Goal: Information Seeking & Learning: Learn about a topic

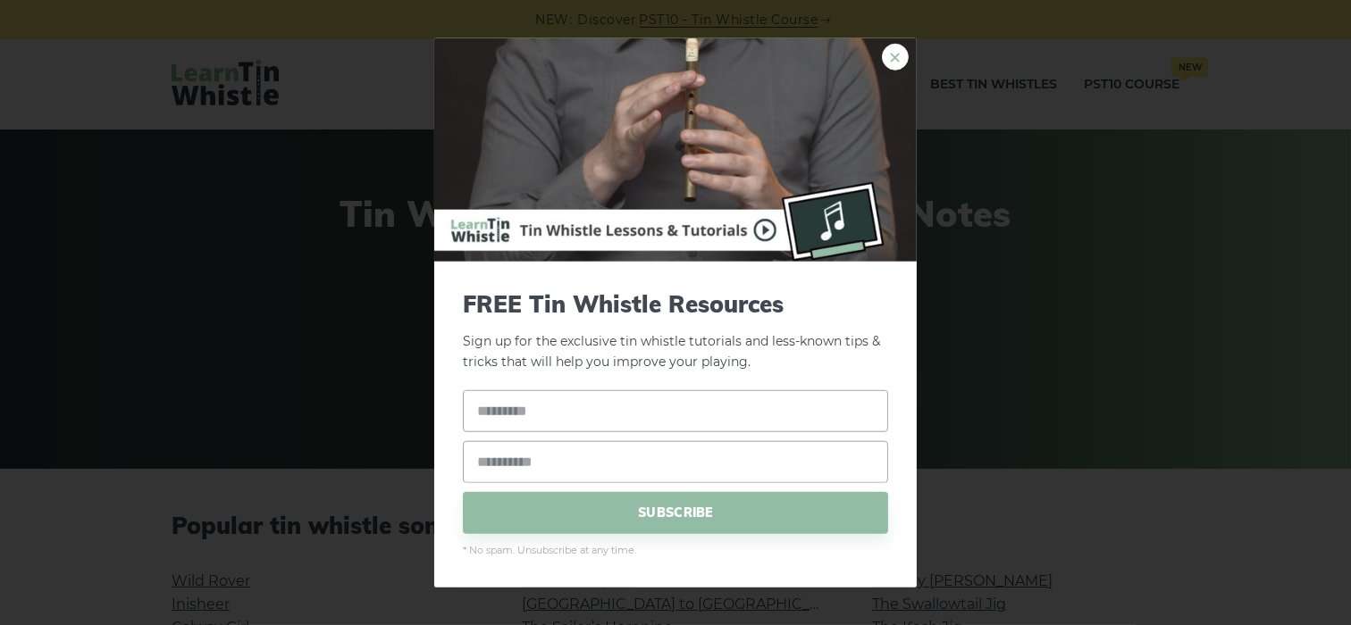
click at [893, 58] on link "×" at bounding box center [895, 57] width 27 height 27
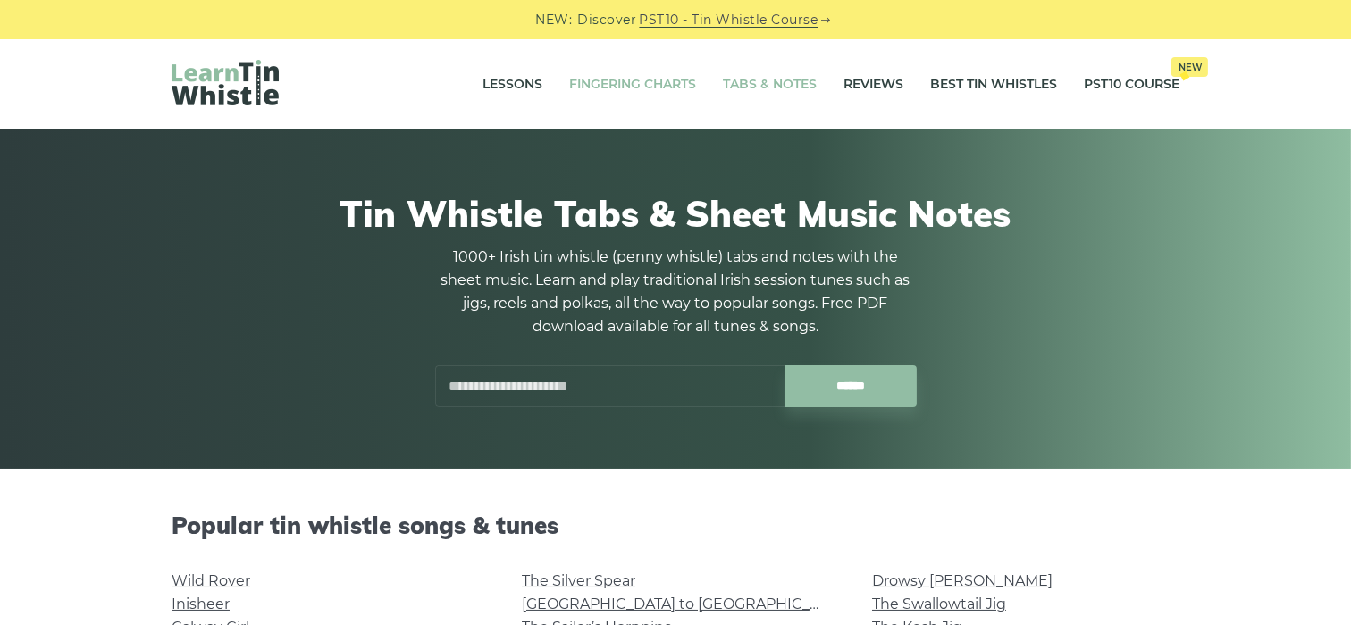
click at [636, 83] on link "Fingering Charts" at bounding box center [632, 85] width 127 height 45
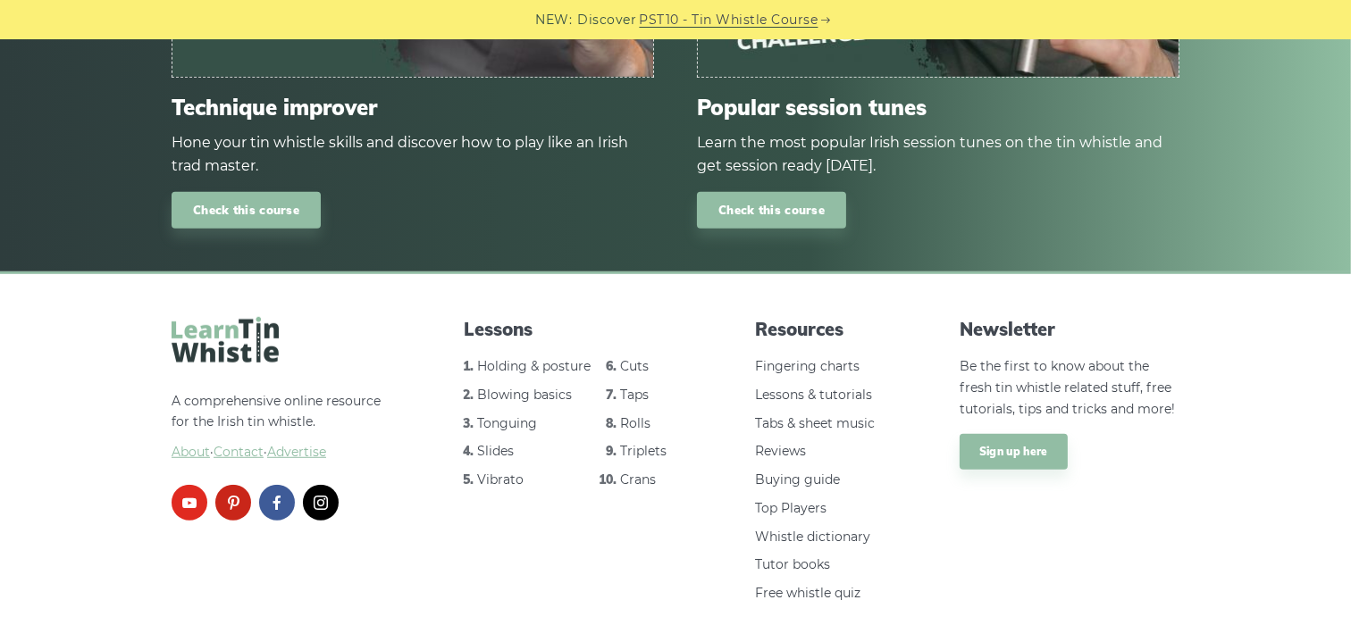
scroll to position [10809, 0]
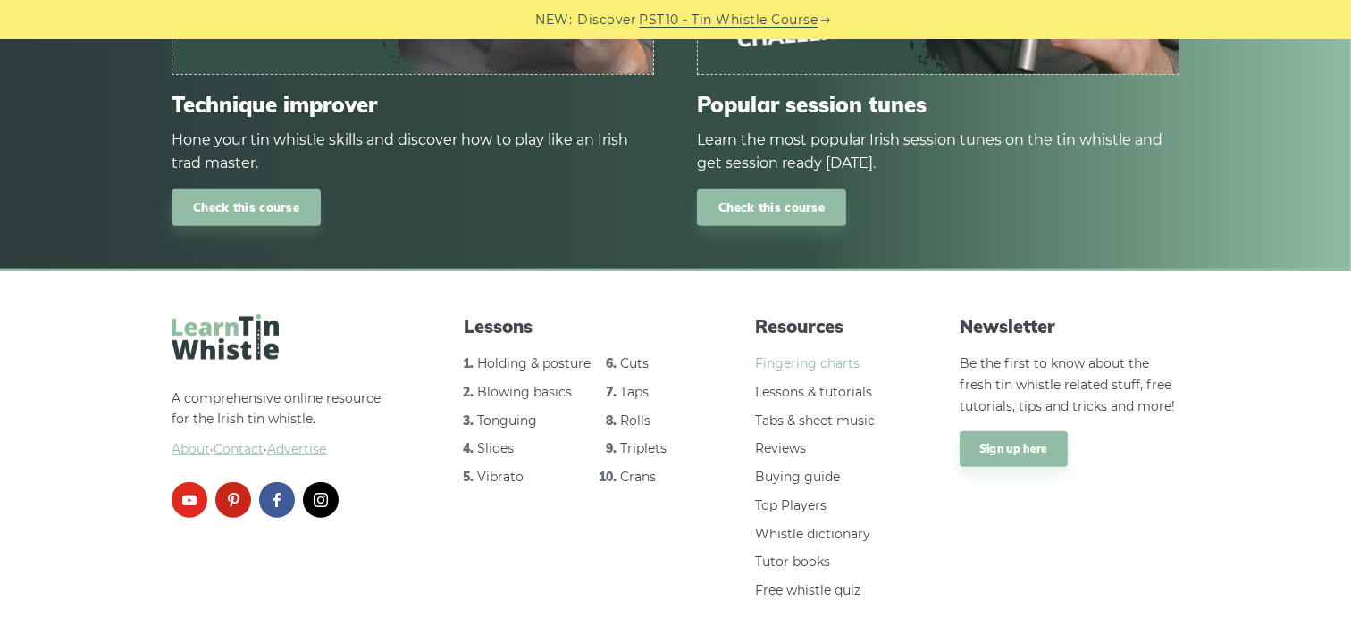
click at [818, 356] on link "Fingering charts" at bounding box center [807, 364] width 105 height 16
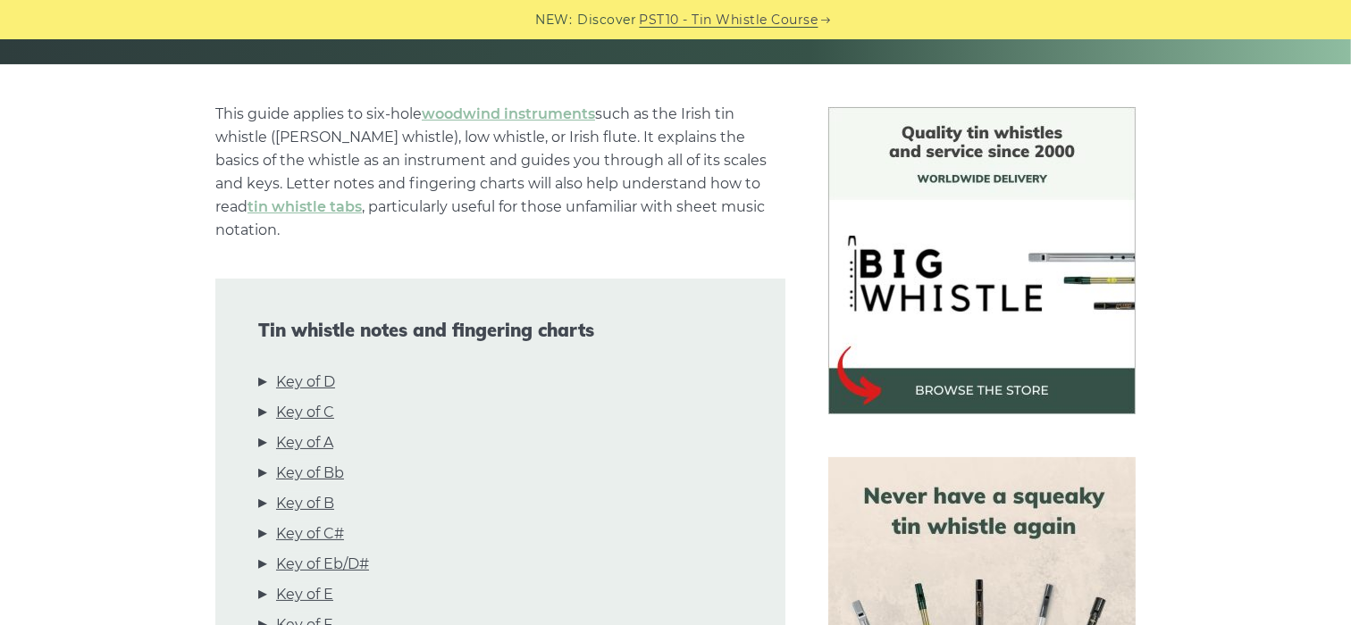
scroll to position [89, 0]
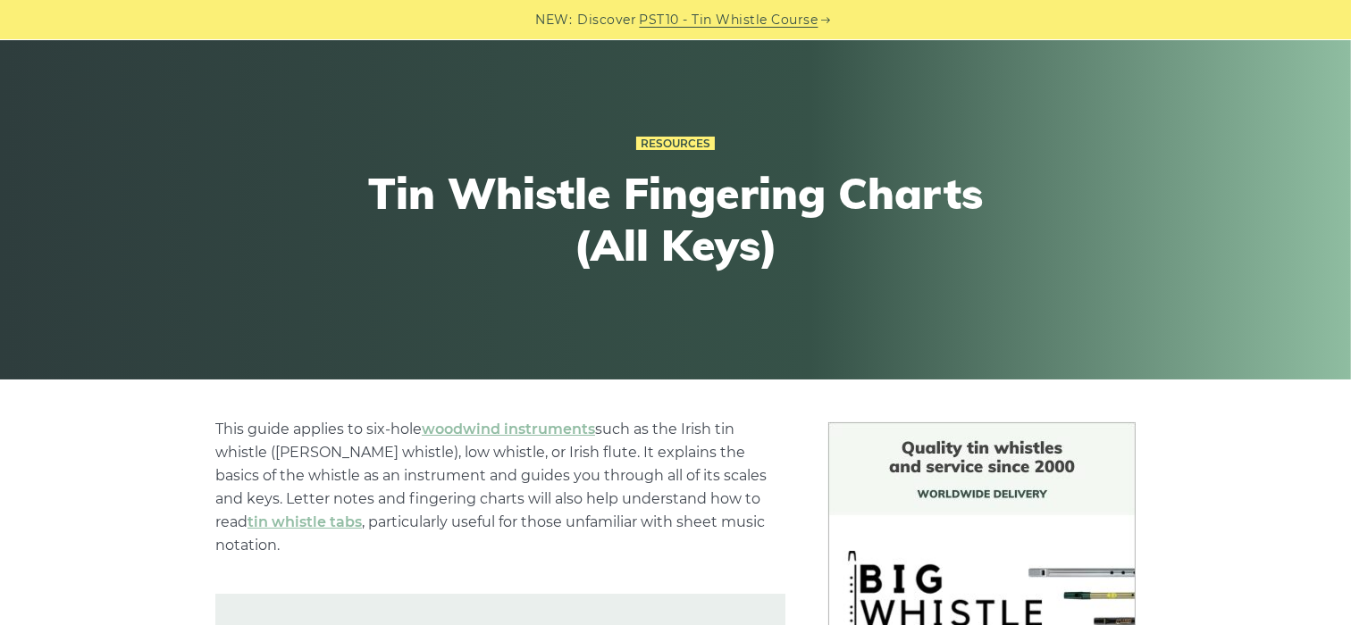
click at [726, 20] on link "PST10 - Tin Whistle Course" at bounding box center [729, 20] width 179 height 21
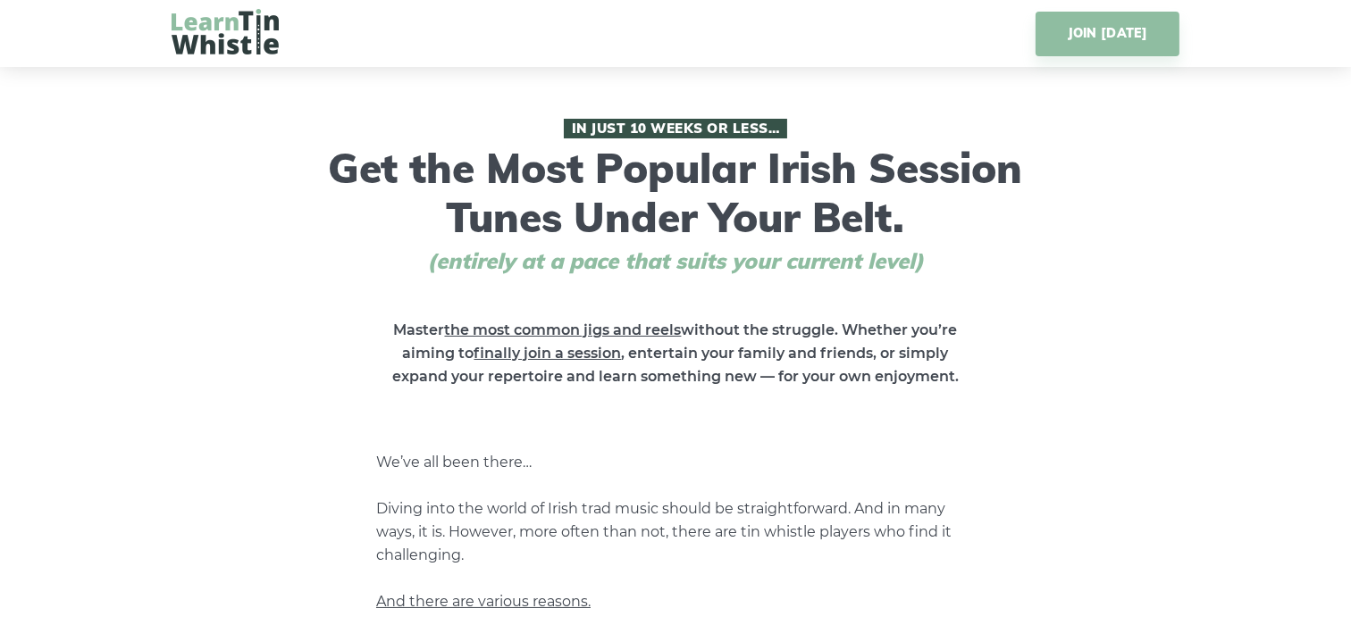
click at [217, 33] on img at bounding box center [225, 32] width 107 height 46
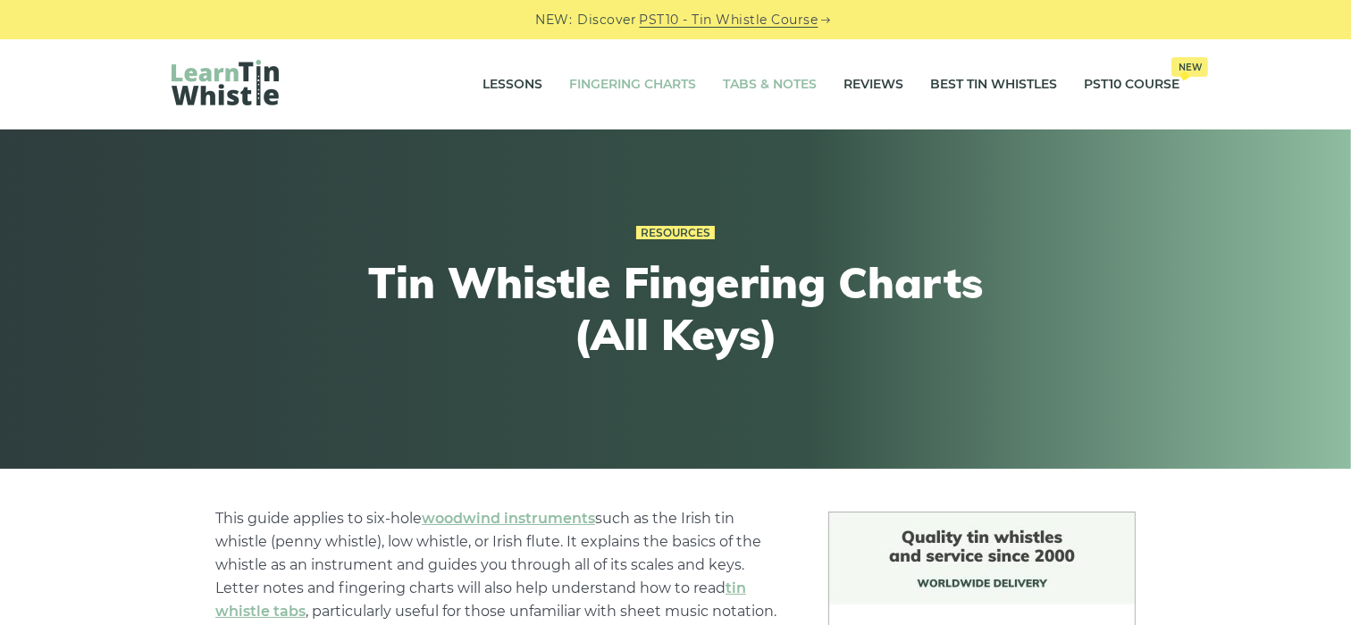
click at [775, 77] on link "Tabs & Notes" at bounding box center [770, 85] width 94 height 45
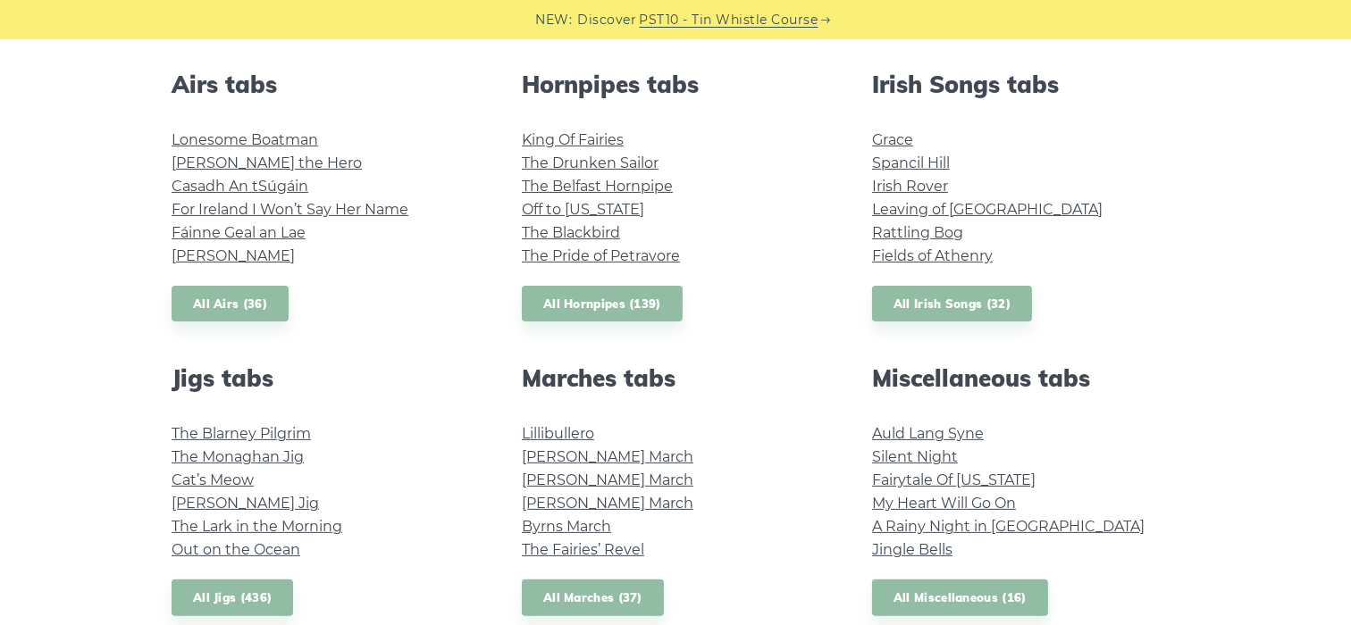
scroll to position [714, 0]
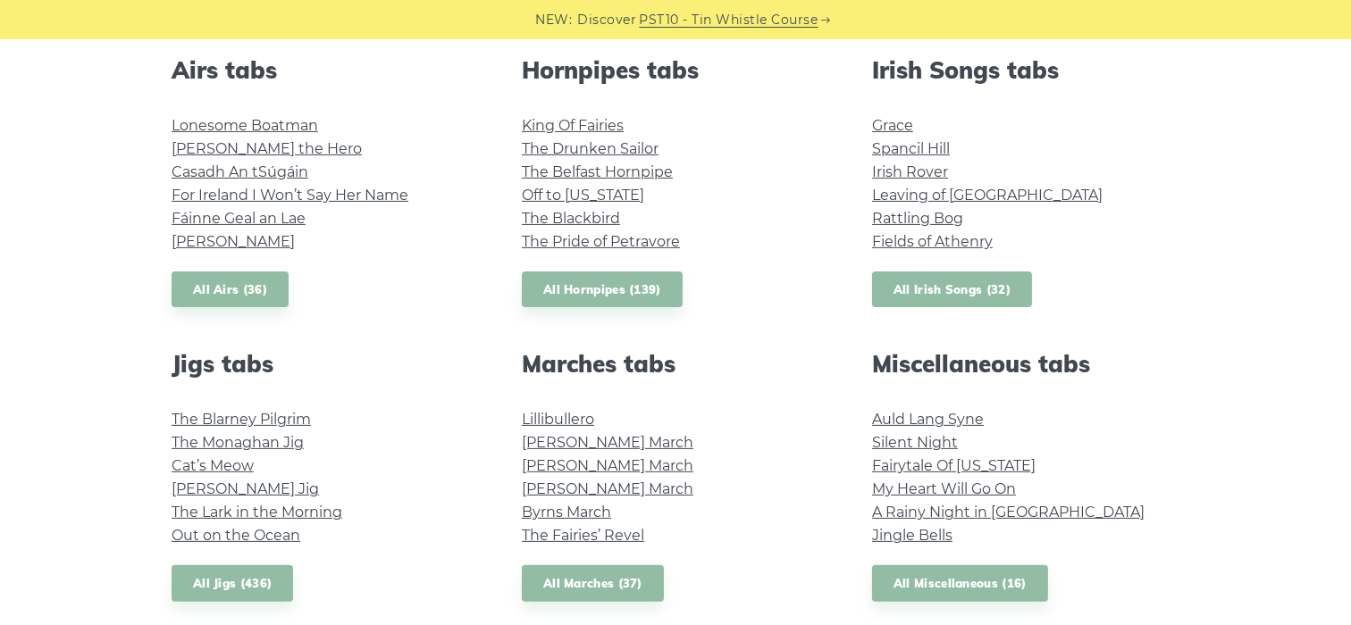
click at [943, 296] on link "All Irish Songs (32)" at bounding box center [952, 290] width 160 height 37
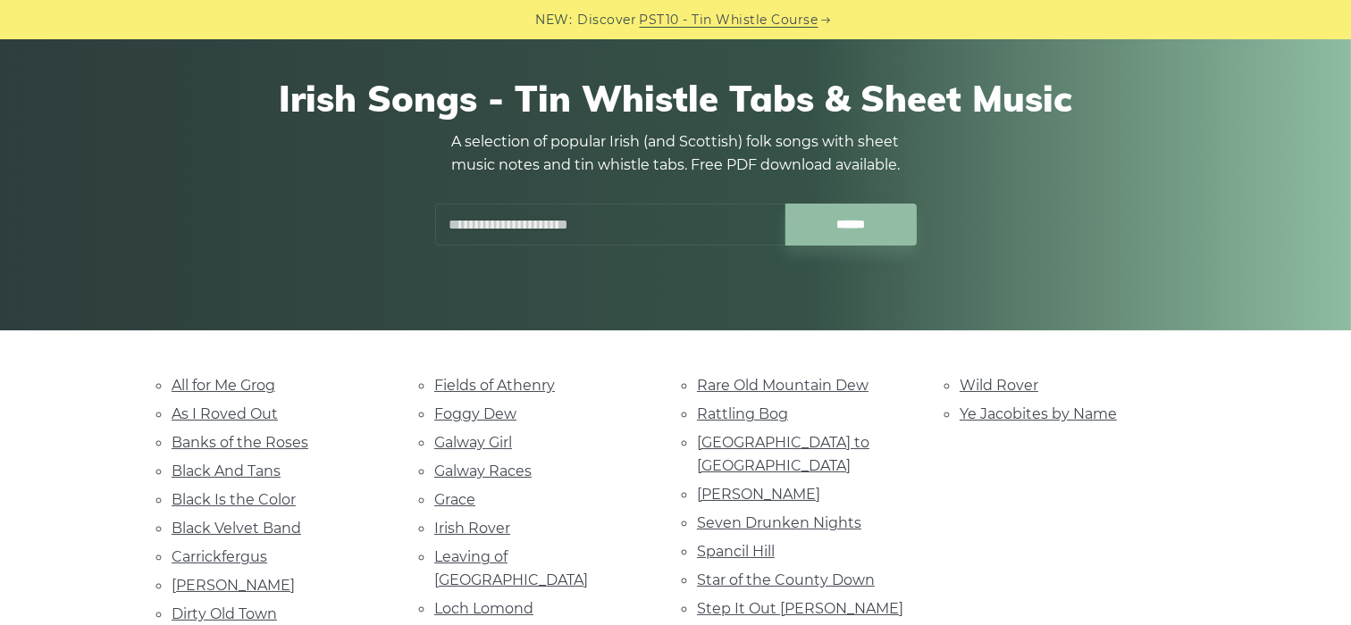
scroll to position [356, 0]
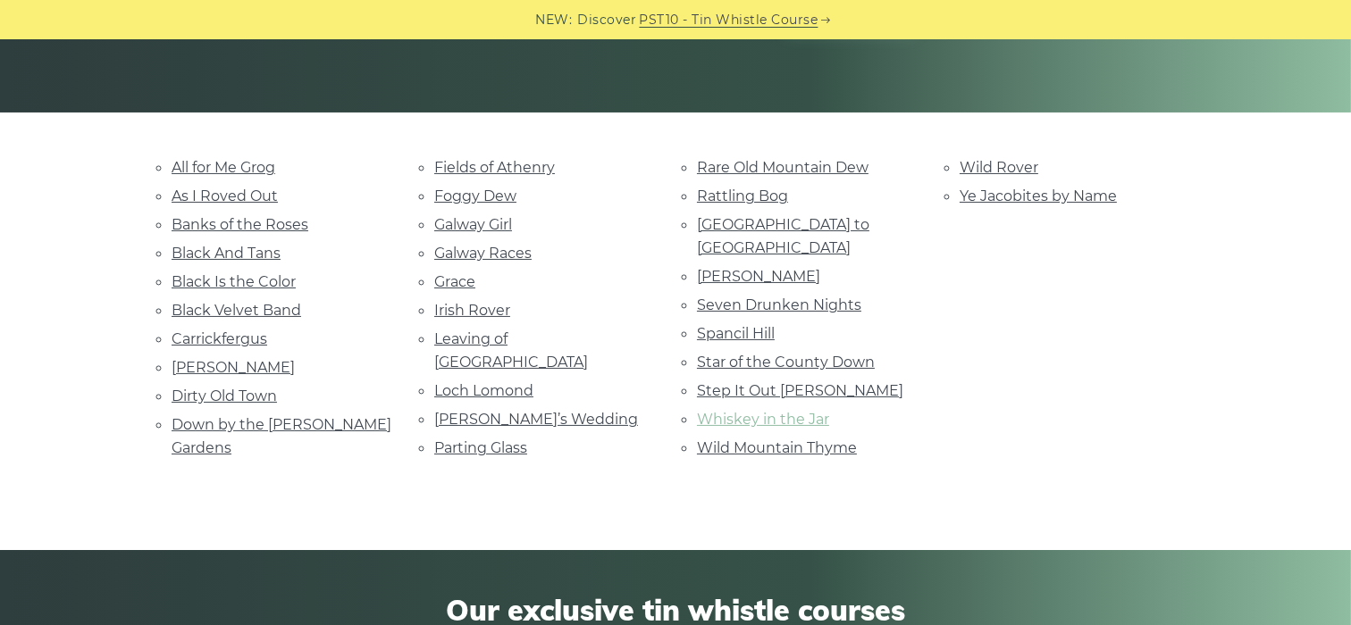
click at [749, 411] on link "Whiskey in the Jar" at bounding box center [763, 419] width 132 height 17
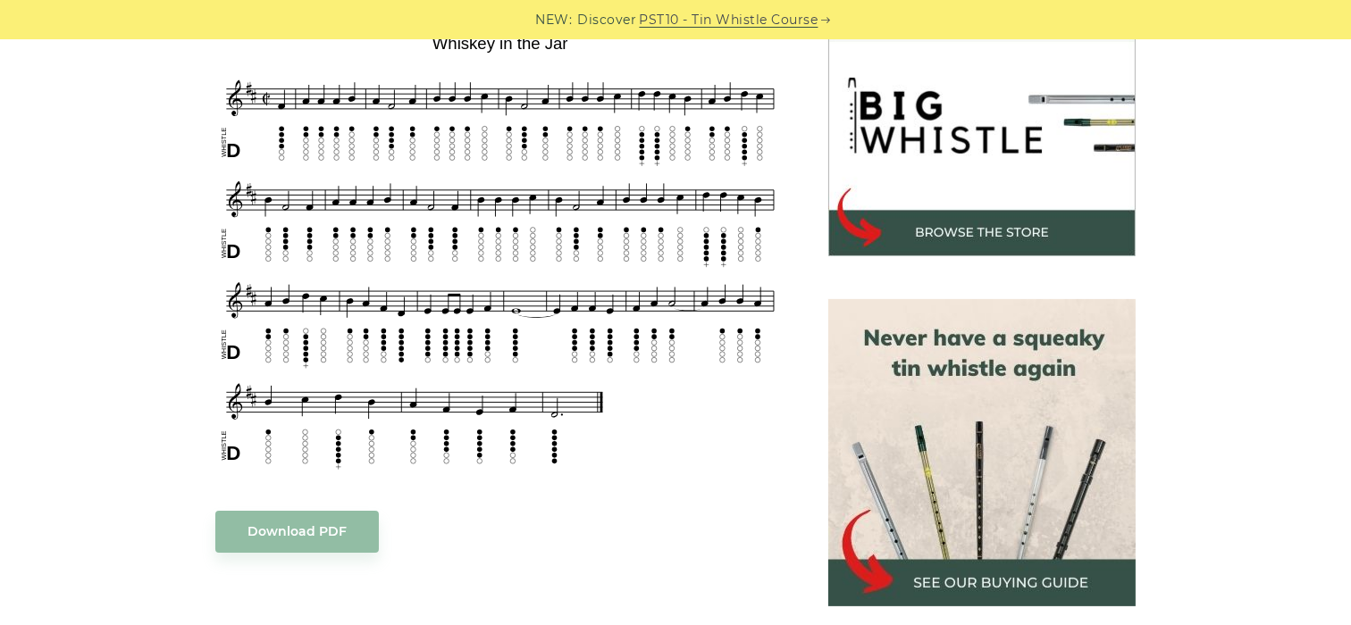
scroll to position [803, 0]
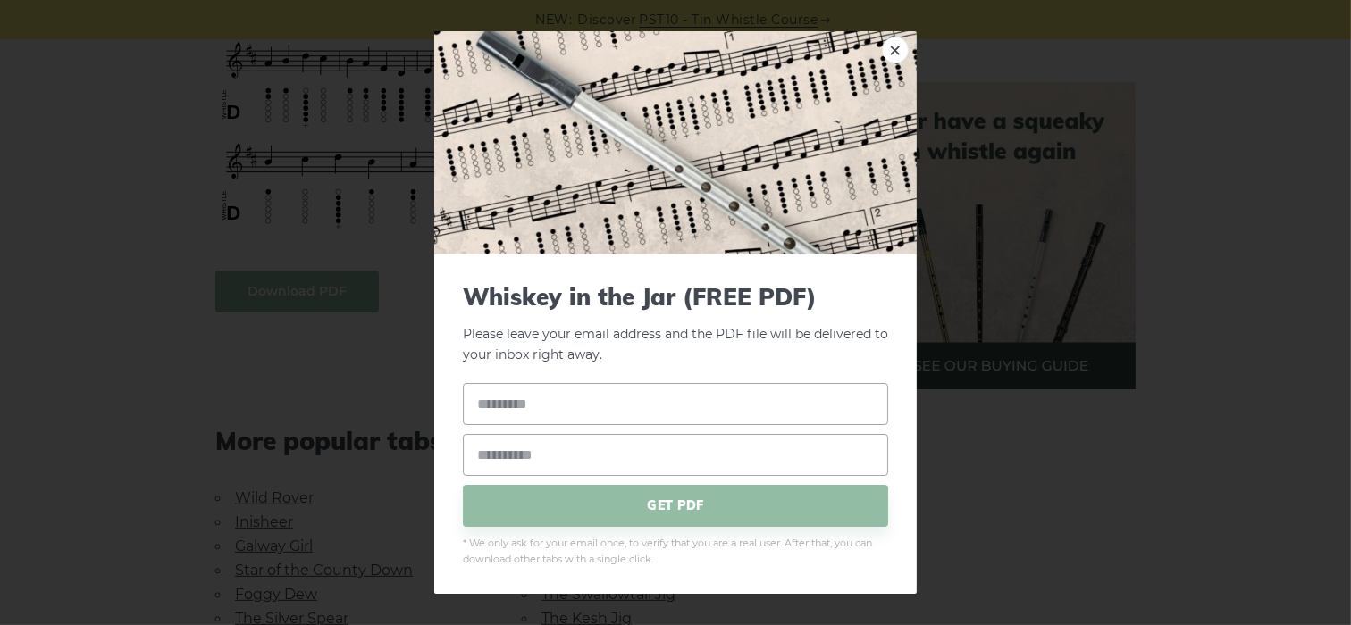
click at [320, 290] on body "NEW: Discover PST10 - Tin Whistle Course Lessons Fingering Charts Tabs & Notes …" at bounding box center [675, 571] width 1351 height 2749
click at [882, 51] on link "×" at bounding box center [895, 50] width 27 height 27
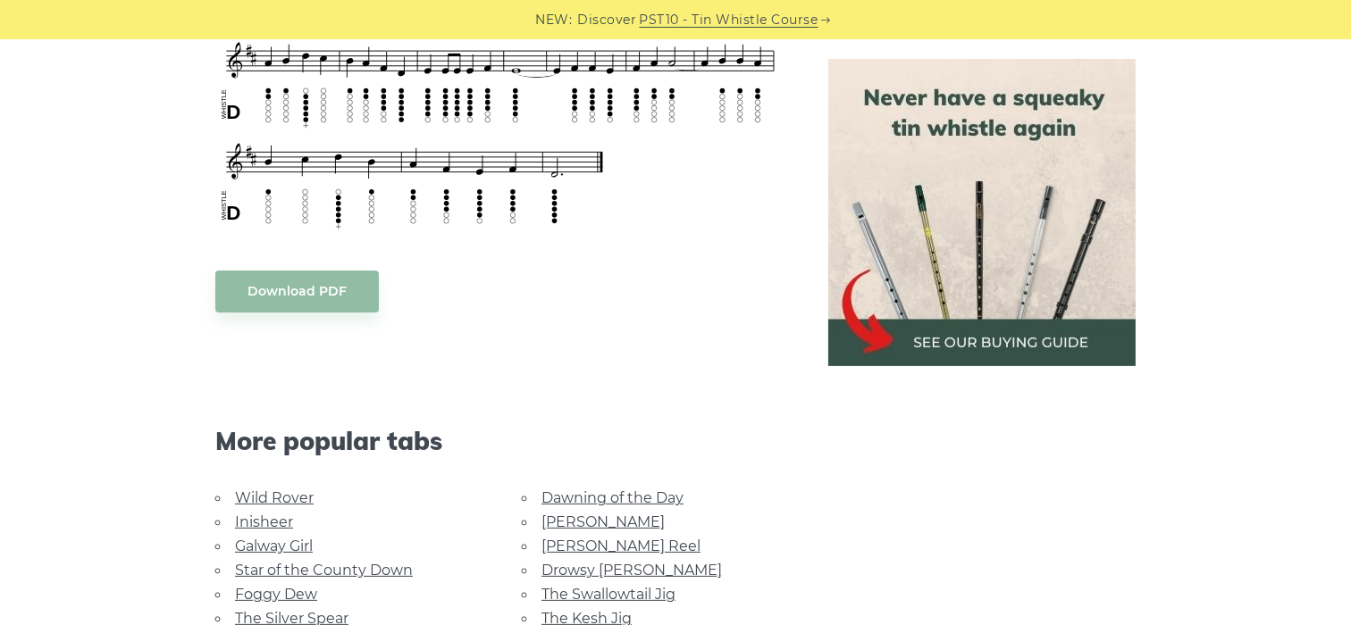
scroll to position [536, 0]
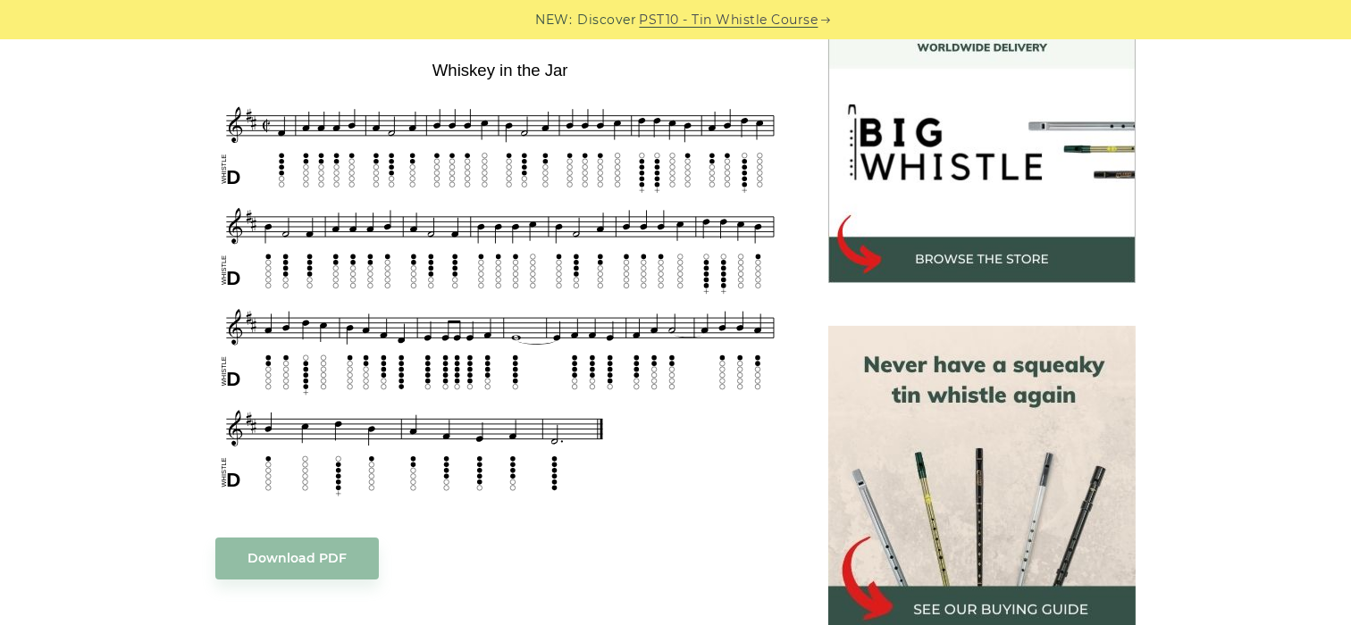
click at [987, 255] on img at bounding box center [981, 129] width 307 height 307
